Goal: Task Accomplishment & Management: Manage account settings

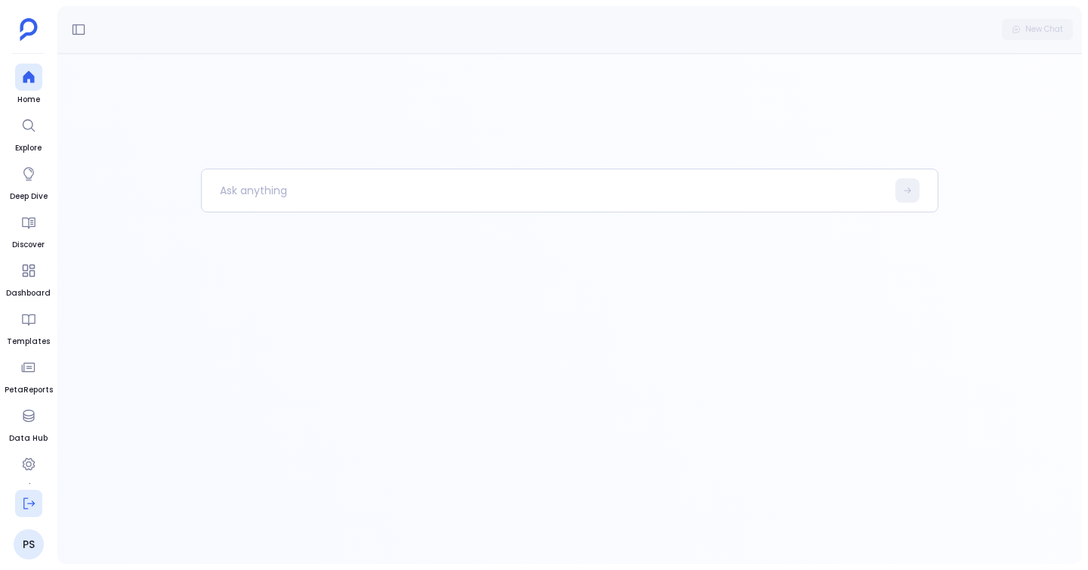
click at [23, 500] on icon at bounding box center [28, 503] width 15 height 15
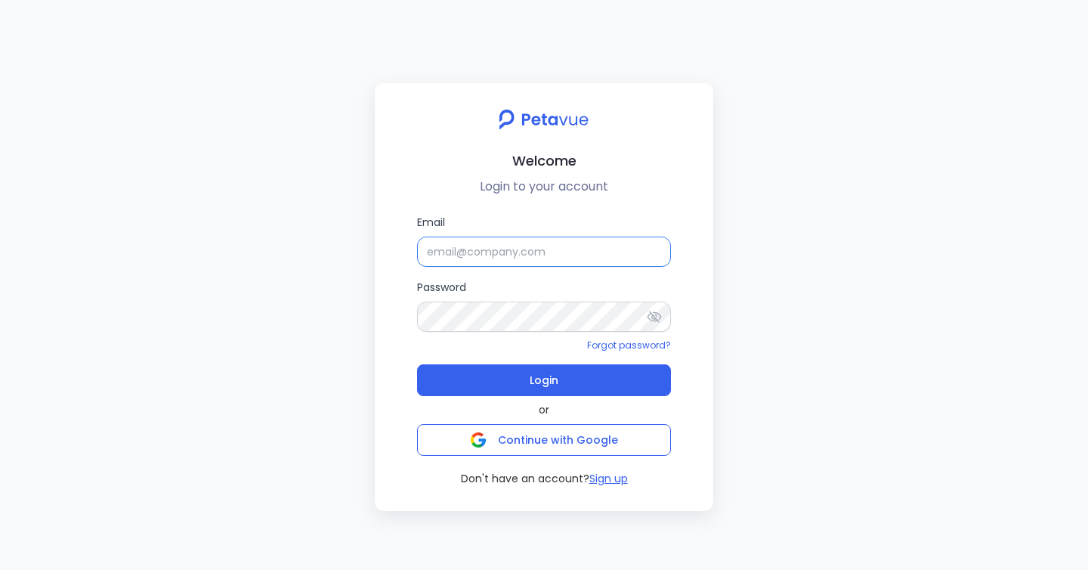
click at [481, 243] on input "Email" at bounding box center [544, 251] width 254 height 30
click at [549, 251] on input "Email" at bounding box center [544, 251] width 254 height 30
click at [596, 262] on input "[EMAIL_ADDRESS][DOMAIN_NAME]" at bounding box center [544, 251] width 254 height 30
type input "[EMAIL_ADDRESS][DOMAIN_NAME]"
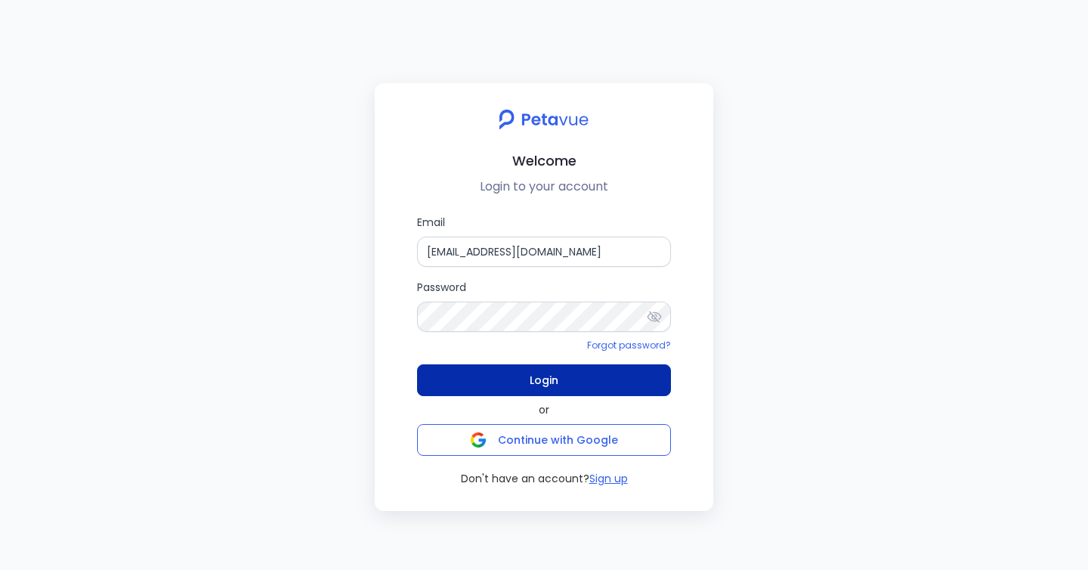
click at [573, 388] on button "Login" at bounding box center [544, 380] width 254 height 32
